Goal: Transaction & Acquisition: Purchase product/service

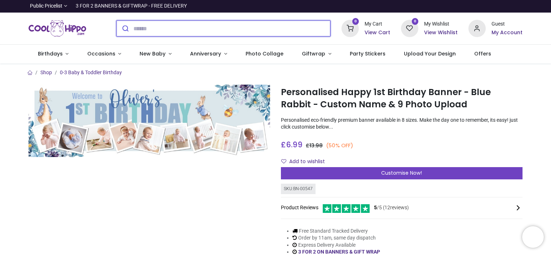
click at [215, 25] on input "search" at bounding box center [231, 29] width 197 height 16
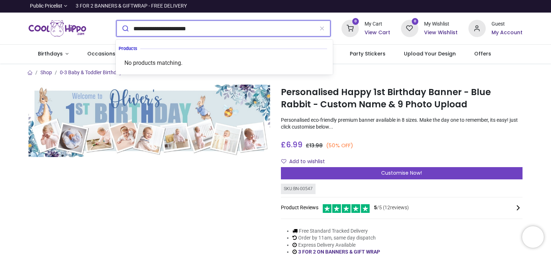
type input "**********"
click at [117, 21] on button "submit" at bounding box center [125, 29] width 17 height 16
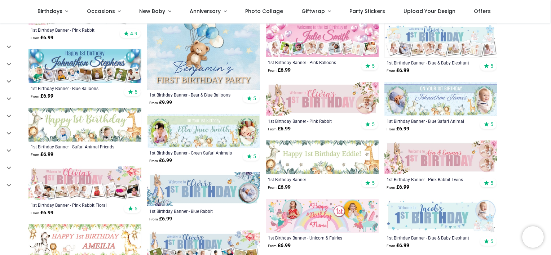
scroll to position [257, 0]
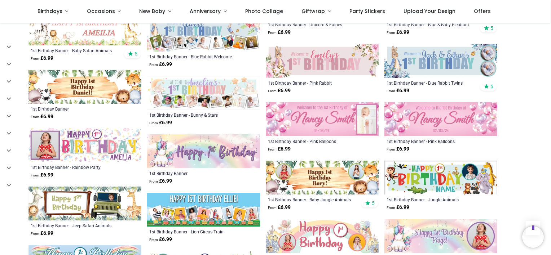
scroll to position [400, 0]
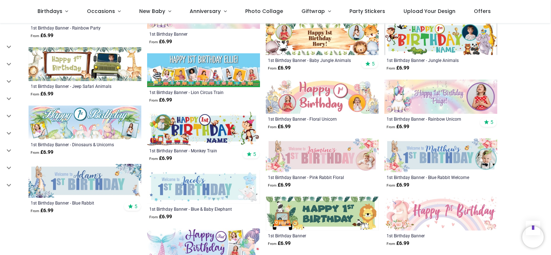
scroll to position [623, 0]
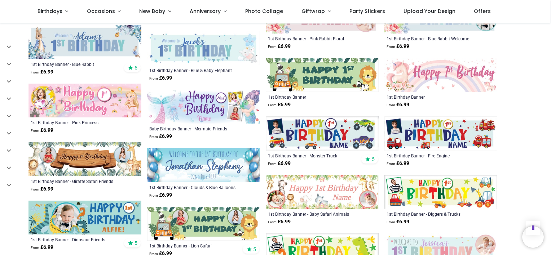
scroll to position [665, 0]
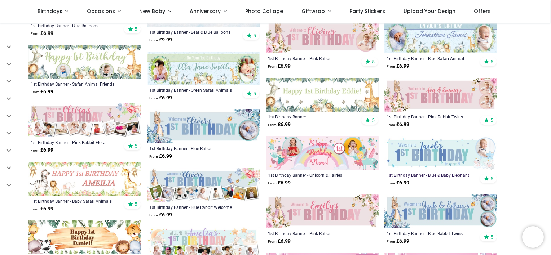
scroll to position [239, 0]
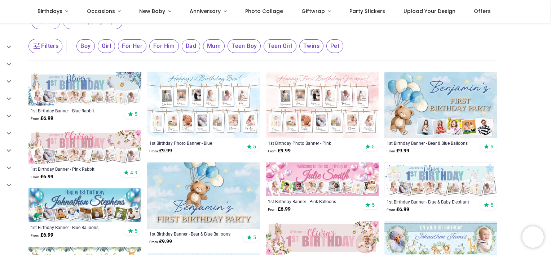
scroll to position [37, 0]
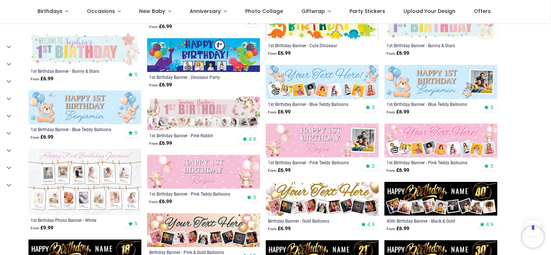
scroll to position [891, 0]
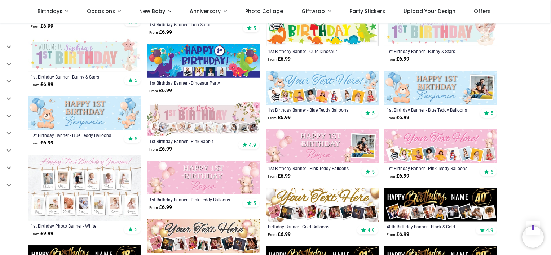
click at [317, 92] on img at bounding box center [322, 88] width 113 height 34
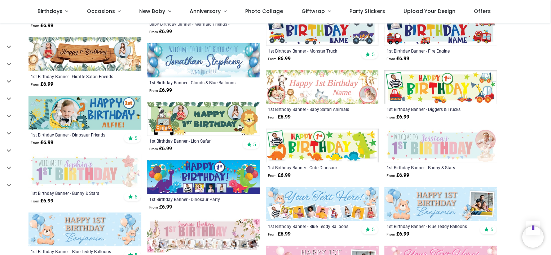
scroll to position [774, 0]
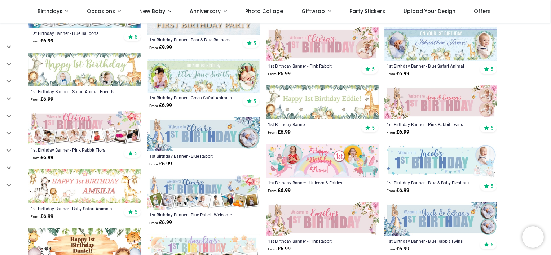
scroll to position [232, 0]
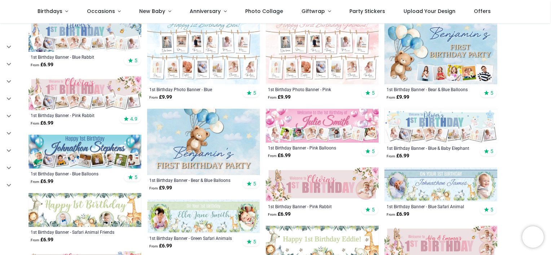
scroll to position [91, 0]
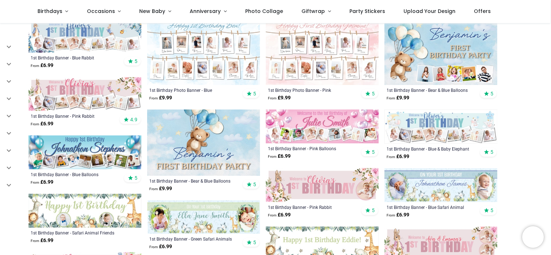
click at [411, 133] on img at bounding box center [441, 127] width 113 height 34
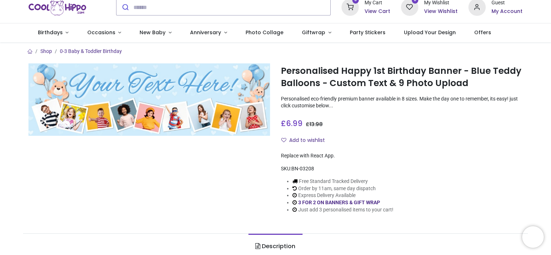
scroll to position [22, 0]
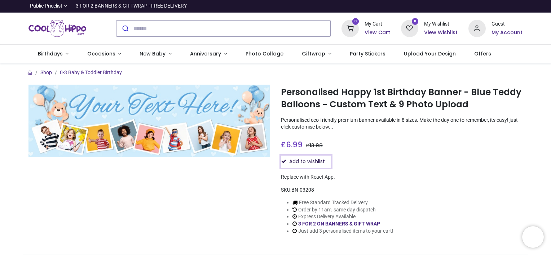
click at [300, 160] on button "Add to wishlist" at bounding box center [306, 162] width 50 height 12
click at [325, 222] on link "3 FOR 2 ON BANNERS & GIFT WRAP" at bounding box center [339, 224] width 82 height 6
click at [340, 221] on link "3 FOR 2 ON BANNERS & GIFT WRAP" at bounding box center [339, 224] width 82 height 6
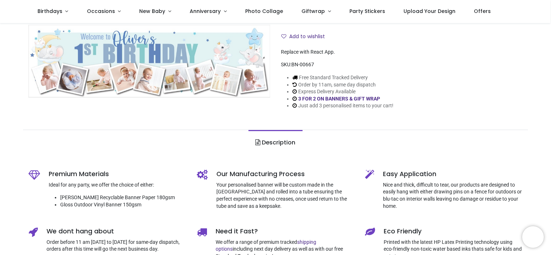
scroll to position [82, 0]
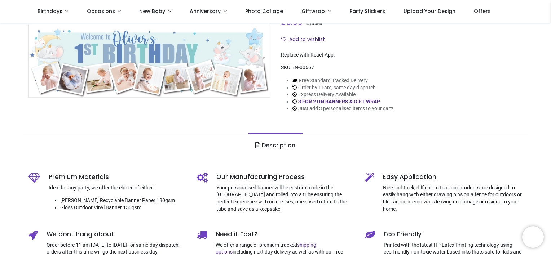
click at [284, 140] on link "Description" at bounding box center [276, 145] width 54 height 25
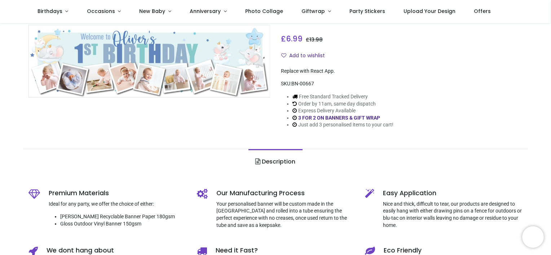
scroll to position [0, 0]
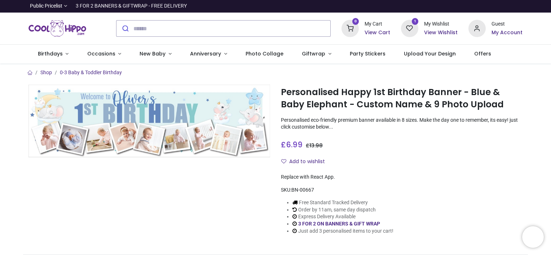
click at [299, 120] on p "Personalised eco-friendly premium banner available in 8 sizes. Make the day one…" at bounding box center [402, 124] width 242 height 14
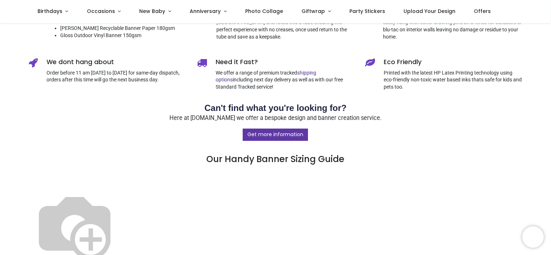
scroll to position [255, 0]
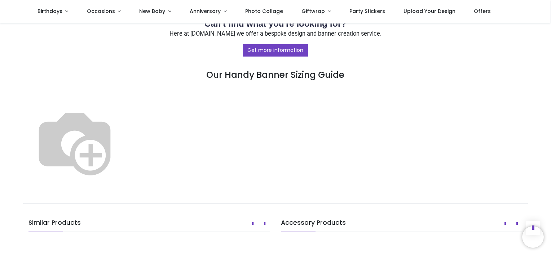
scroll to position [340, 0]
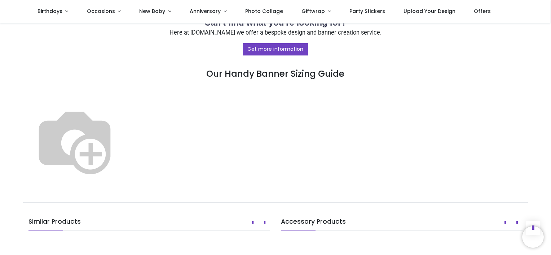
click at [121, 149] on img at bounding box center [74, 141] width 92 height 92
click at [121, 183] on img at bounding box center [74, 141] width 92 height 92
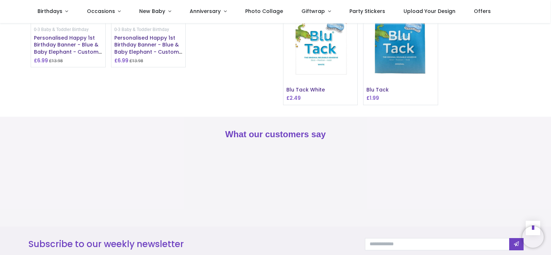
scroll to position [524, 0]
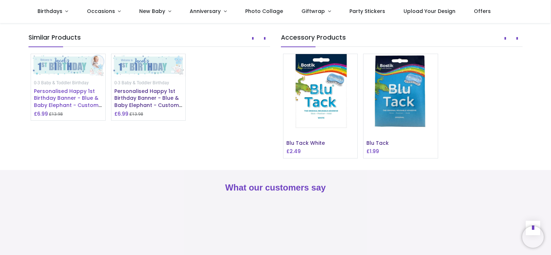
click at [70, 116] on span "Personalised Happy 1st Birthday Banner - Blue & Baby Elephant - Custom Name & 1…" at bounding box center [68, 102] width 68 height 28
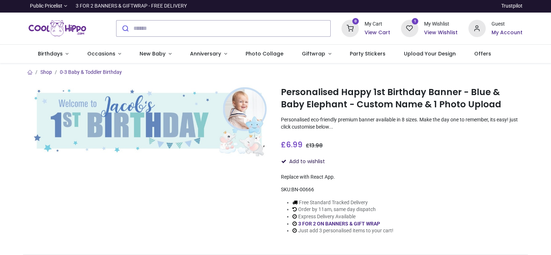
click at [290, 159] on button "Add to wishlist" at bounding box center [306, 162] width 50 height 12
click at [436, 31] on h6 "View Wishlist" at bounding box center [441, 32] width 34 height 7
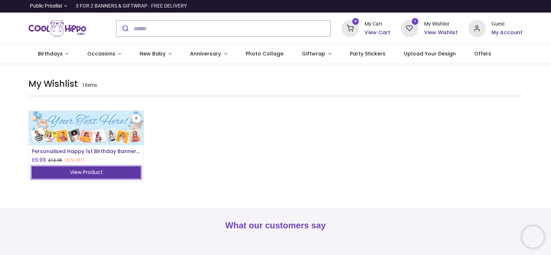
click at [118, 167] on link "View Product" at bounding box center [86, 173] width 109 height 12
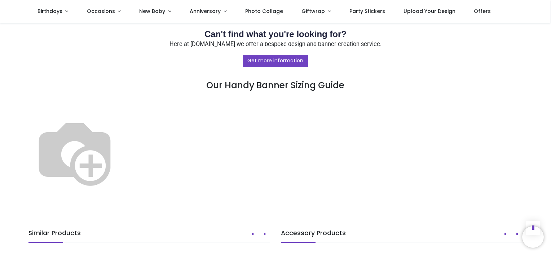
scroll to position [328, 0]
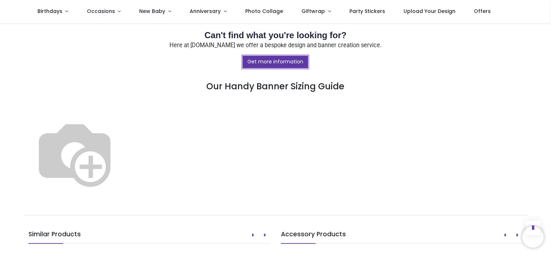
click at [287, 63] on link "Get more information" at bounding box center [275, 62] width 65 height 12
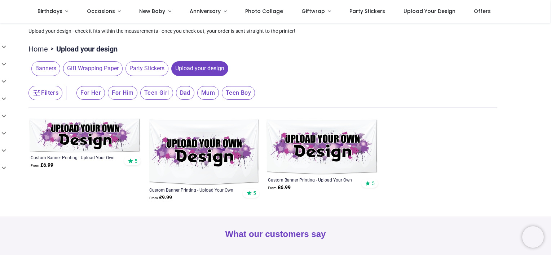
scroll to position [52, 0]
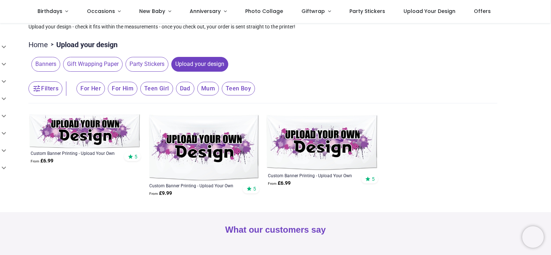
click at [100, 149] on div "Custom Banner Printing - Upload Your Own Design - Size 1 From £ 6.99 5" at bounding box center [84, 157] width 113 height 19
click at [133, 146] on img at bounding box center [84, 131] width 113 height 34
click at [107, 147] on img at bounding box center [84, 131] width 113 height 34
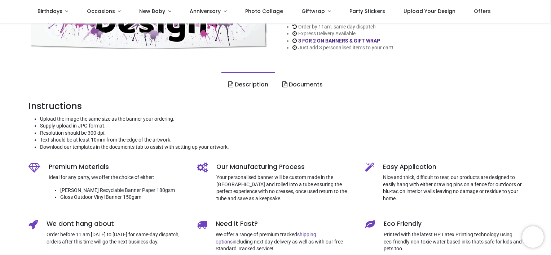
scroll to position [147, 0]
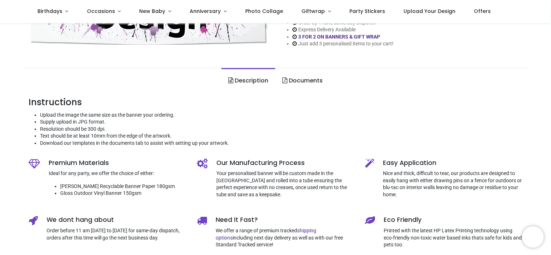
click at [304, 85] on link "Documents" at bounding box center [302, 80] width 54 height 25
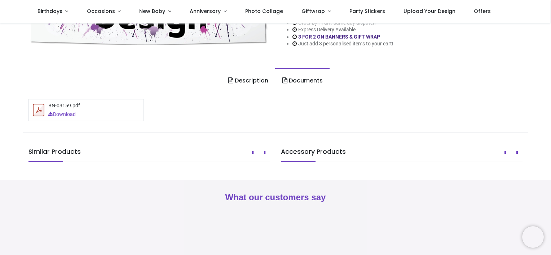
click at [242, 79] on link "Description" at bounding box center [248, 80] width 54 height 25
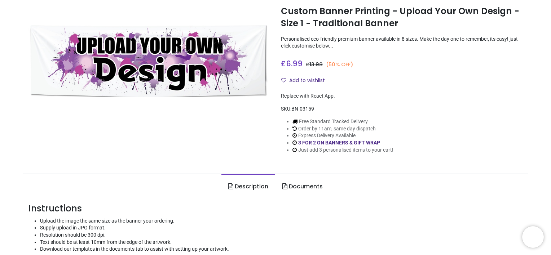
scroll to position [0, 0]
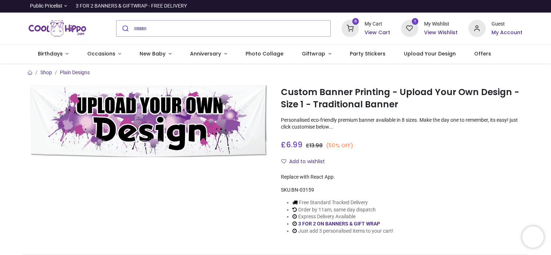
click at [493, 23] on div "Guest" at bounding box center [507, 24] width 31 height 7
click at [493, 29] on div "Guest My Account" at bounding box center [507, 29] width 31 height 16
click at [495, 35] on h6 "My Account" at bounding box center [507, 32] width 31 height 7
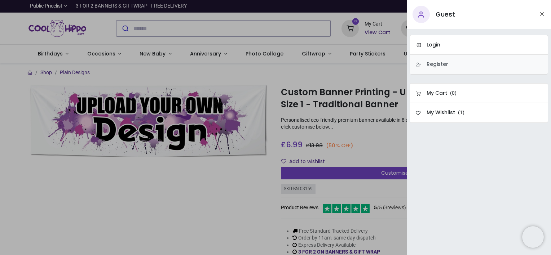
click at [430, 72] on link "Register" at bounding box center [479, 65] width 139 height 20
